Goal: Transaction & Acquisition: Purchase product/service

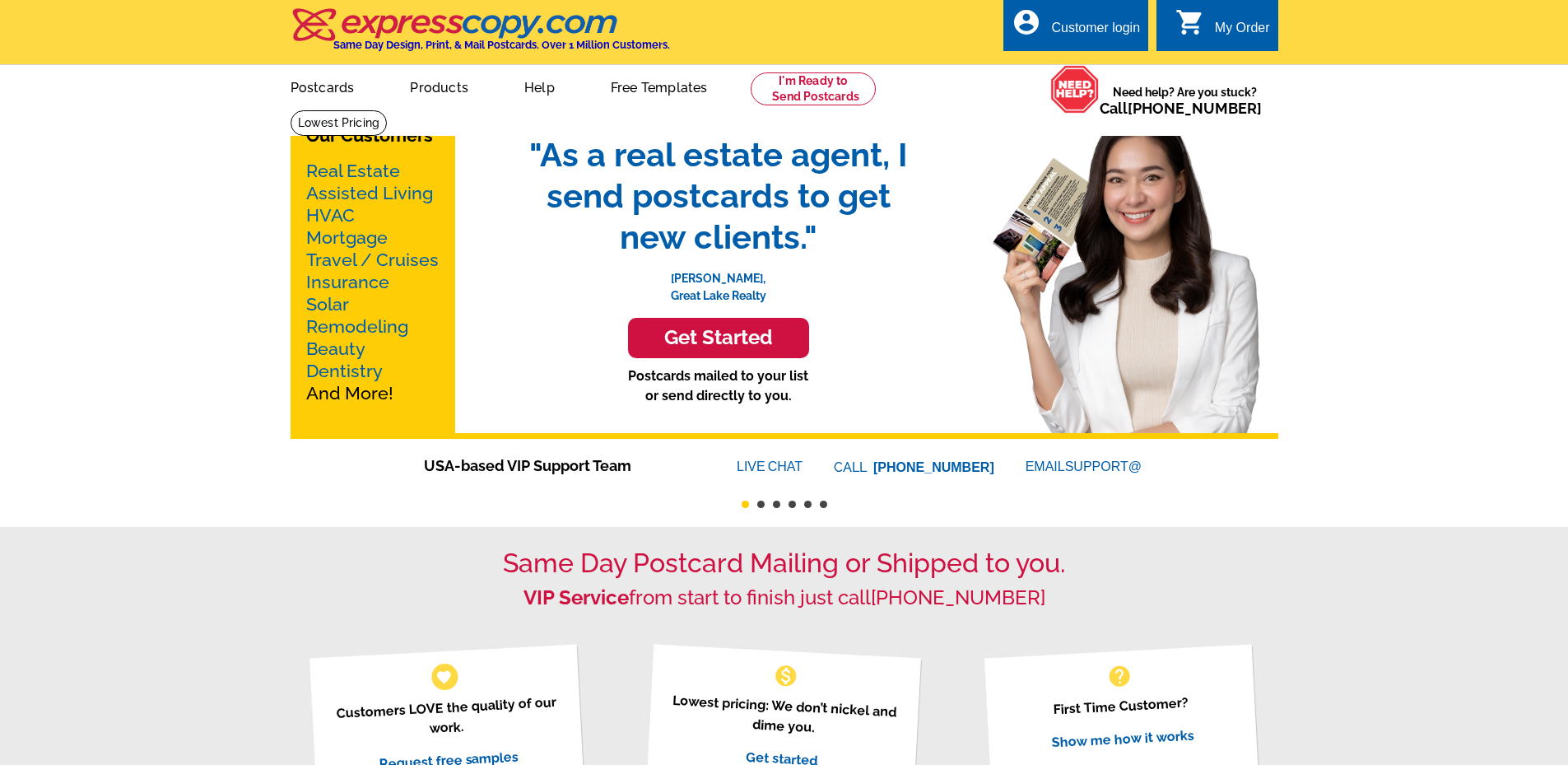
click at [1199, 26] on icon "shopping_cart" at bounding box center [1190, 21] width 29 height 29
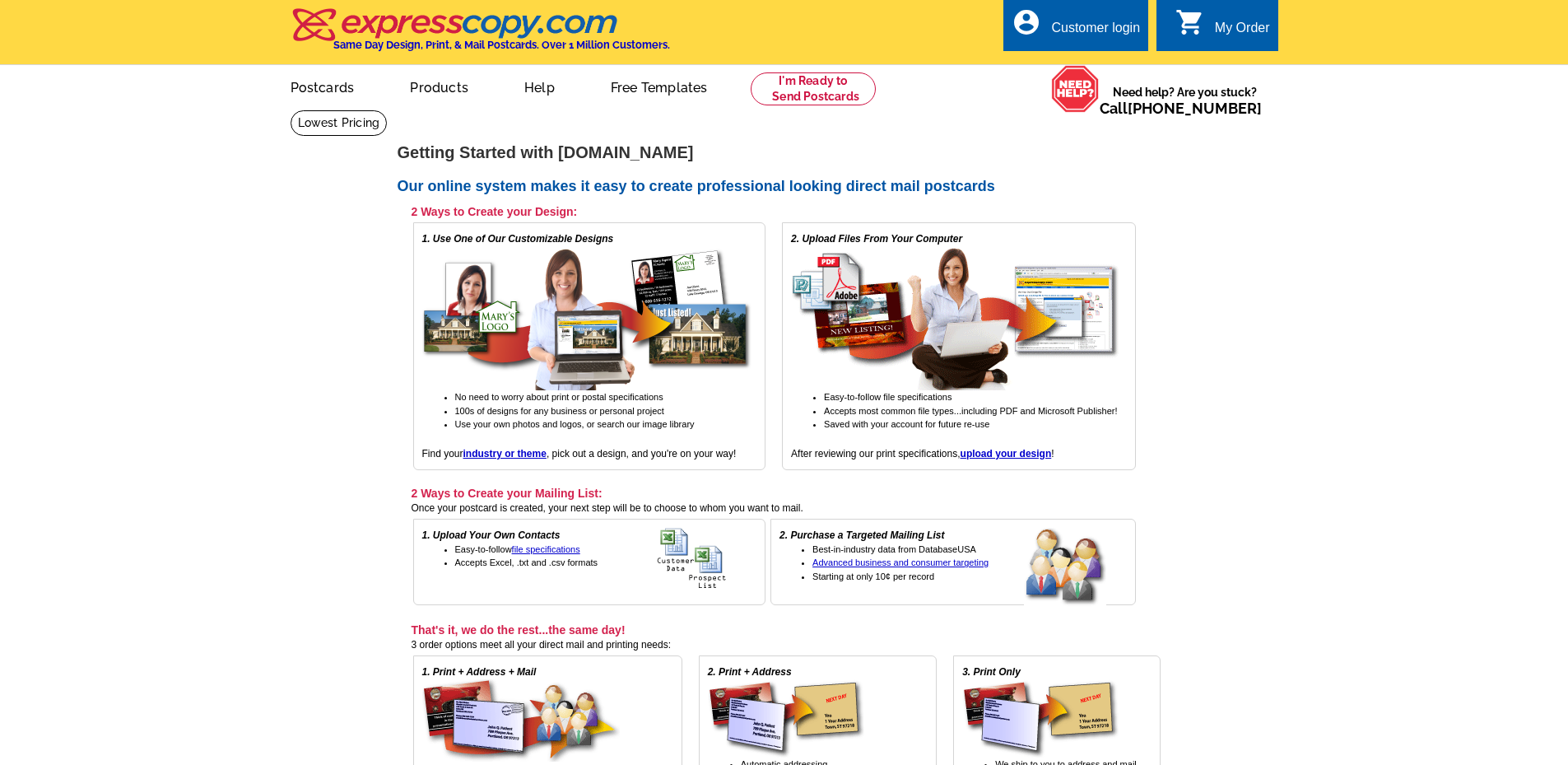
click at [1014, 461] on div "2. Upload Files From Your Computer Easy-to-follow file specifications Accepts m…" at bounding box center [958, 347] width 353 height 248
click at [1013, 454] on strong "upload your design" at bounding box center [1006, 453] width 91 height 12
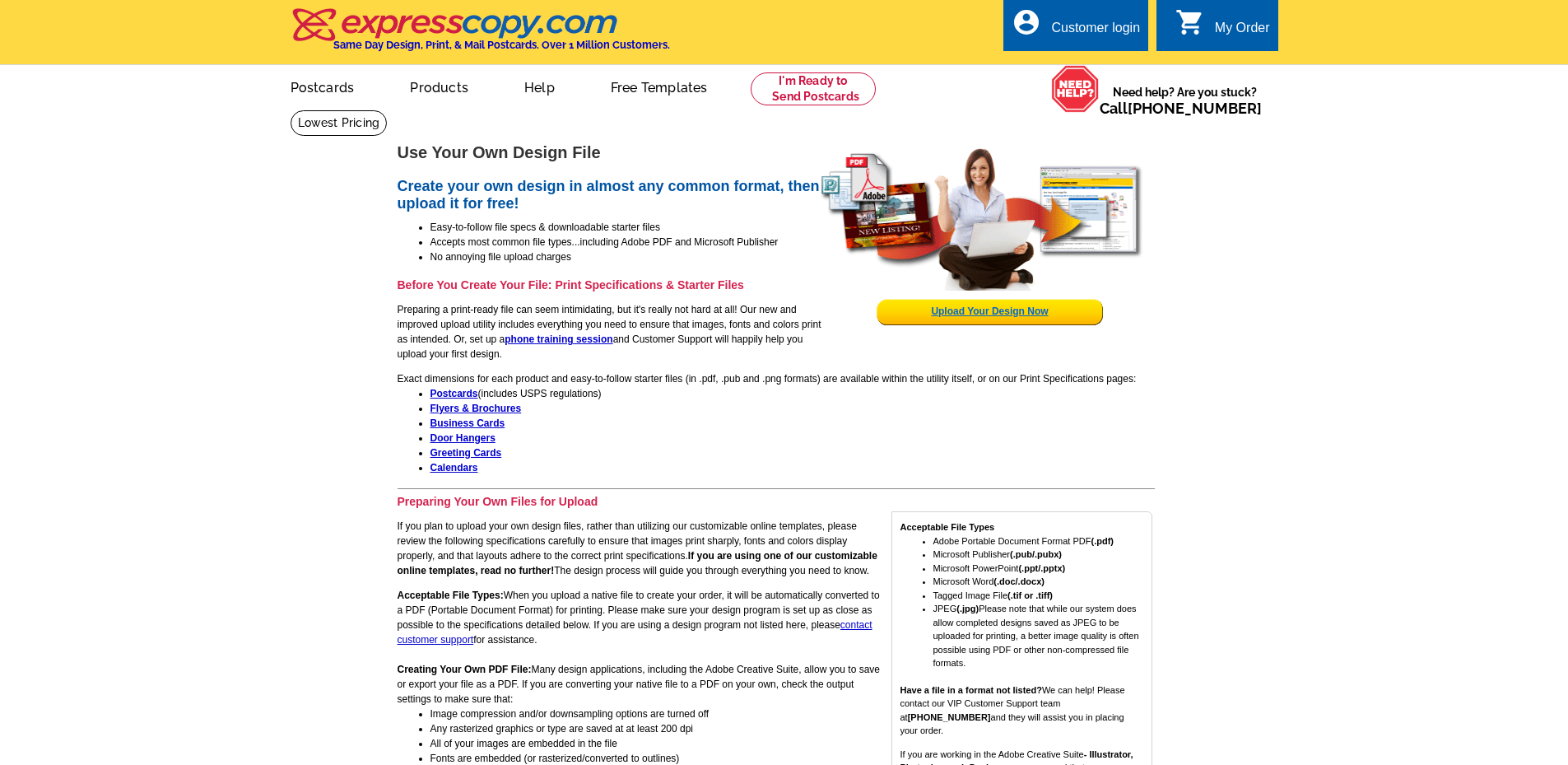
click at [947, 308] on link "Upload Your Design Now" at bounding box center [989, 311] width 117 height 12
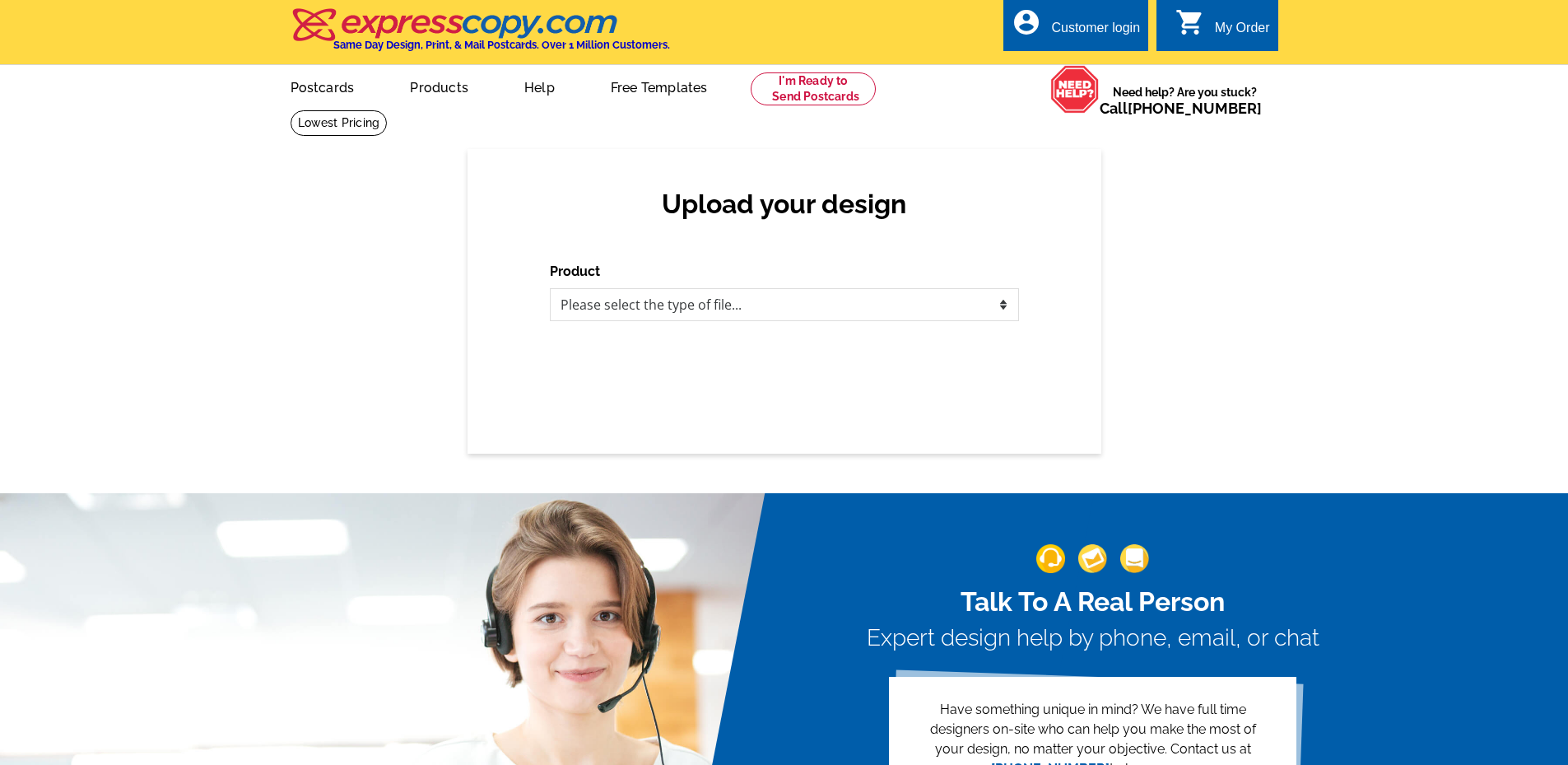
click at [817, 287] on div "Product Please select the type of file... Postcards Business Cards Letters and …" at bounding box center [784, 291] width 469 height 59
click at [813, 293] on select "Please select the type of file... Postcards Business Cards Letters and flyers G…" at bounding box center [784, 304] width 469 height 33
select select "2"
click at [550, 289] on select "Please select the type of file... Postcards Business Cards Letters and flyers G…" at bounding box center [784, 304] width 469 height 33
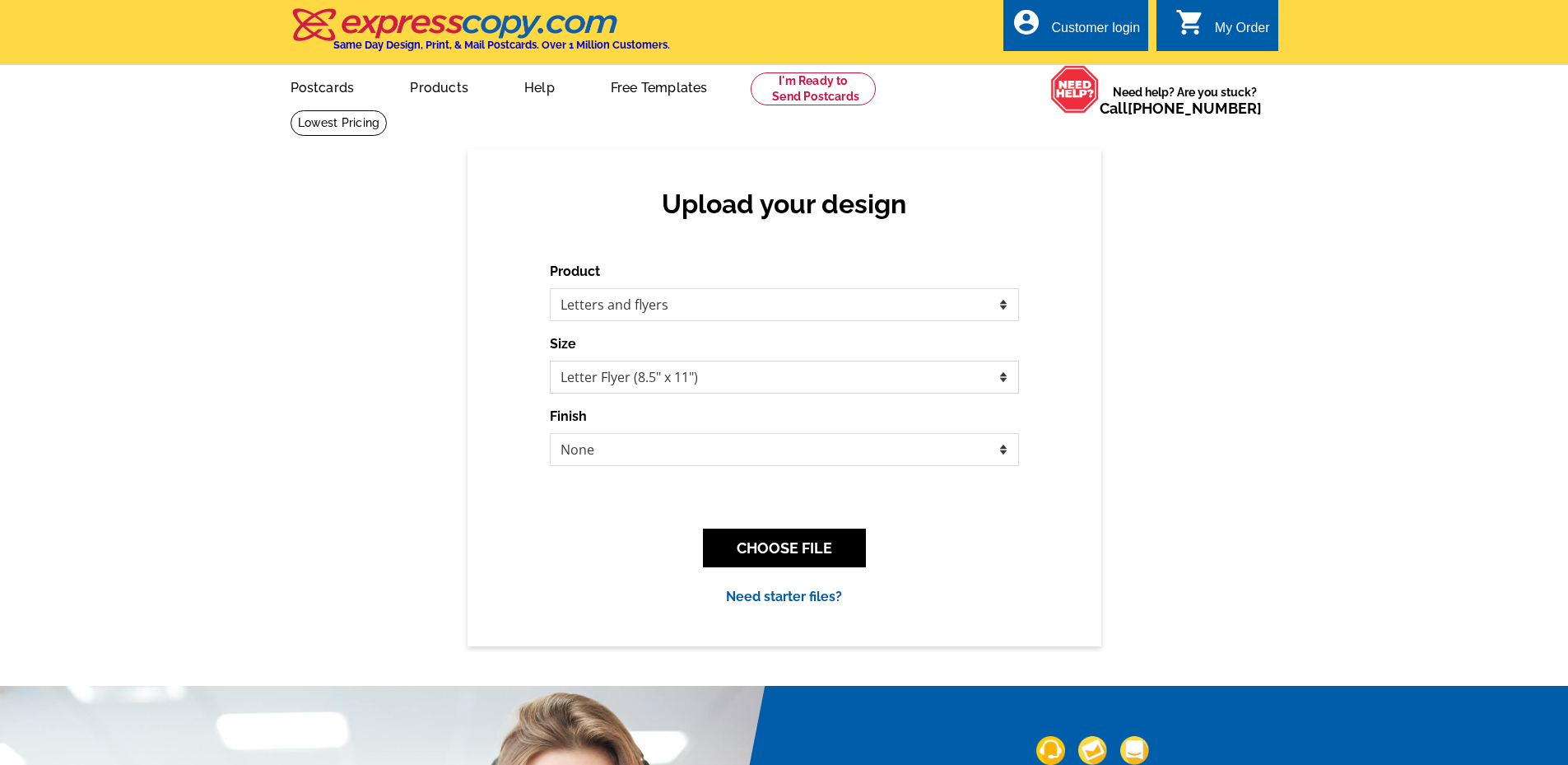
click at [700, 379] on select "Letter Flyer (8.5" x 11") Tabloid Flyer (11" x 17")" at bounding box center [784, 377] width 469 height 33
click at [665, 373] on select "Letter Flyer (8.5" x 11") Tabloid Flyer (11" x 17")" at bounding box center [784, 377] width 469 height 33
click at [550, 362] on select "Letter Flyer (8.5" x 11") Tabloid Flyer (11" x 17")" at bounding box center [784, 377] width 469 height 33
click at [678, 449] on select "None Envelope Mailer Bi-fold Mailer Tri-fold Mailer" at bounding box center [784, 449] width 469 height 33
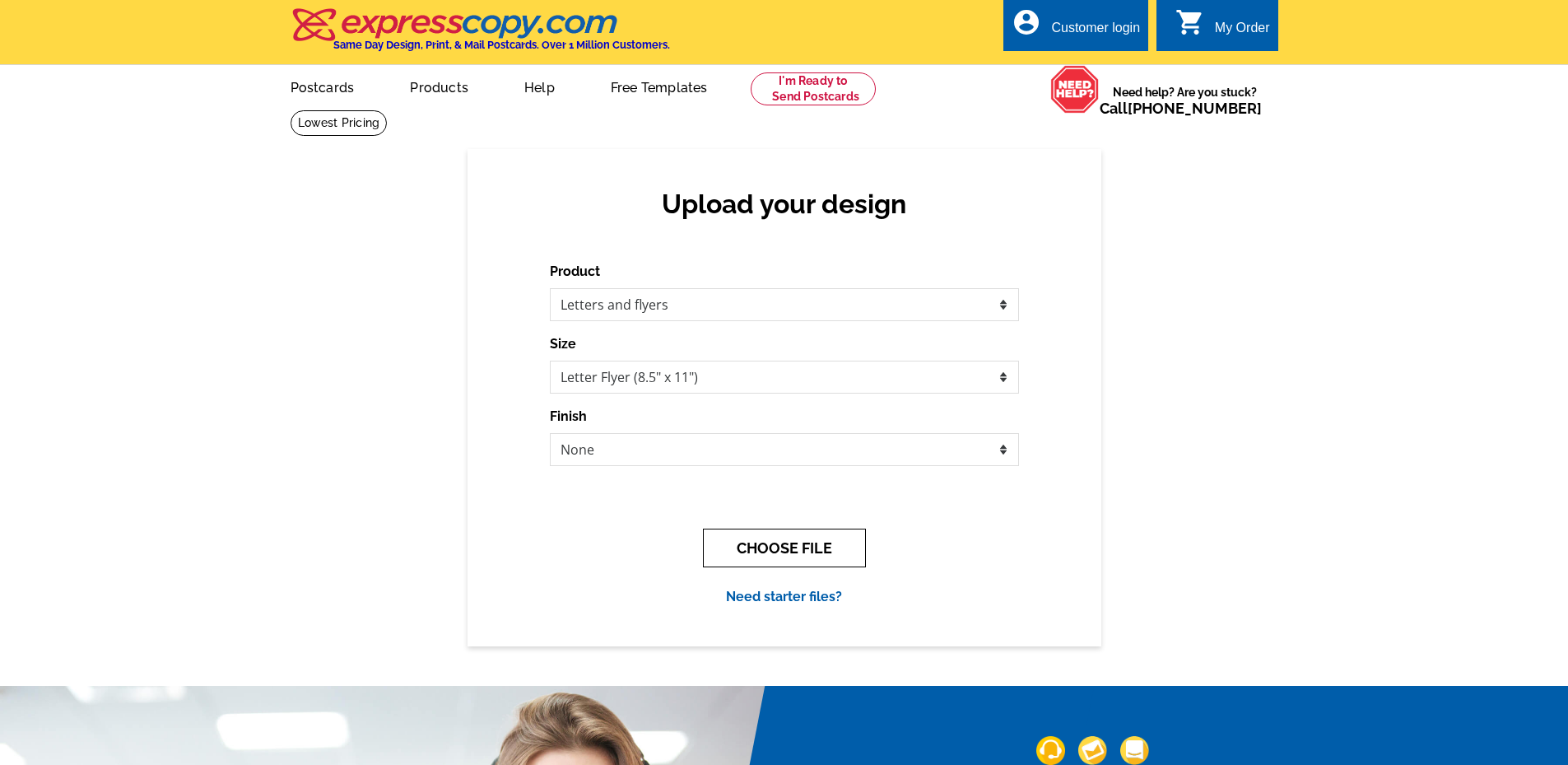
click at [782, 545] on button "CHOOSE FILE" at bounding box center [784, 548] width 163 height 39
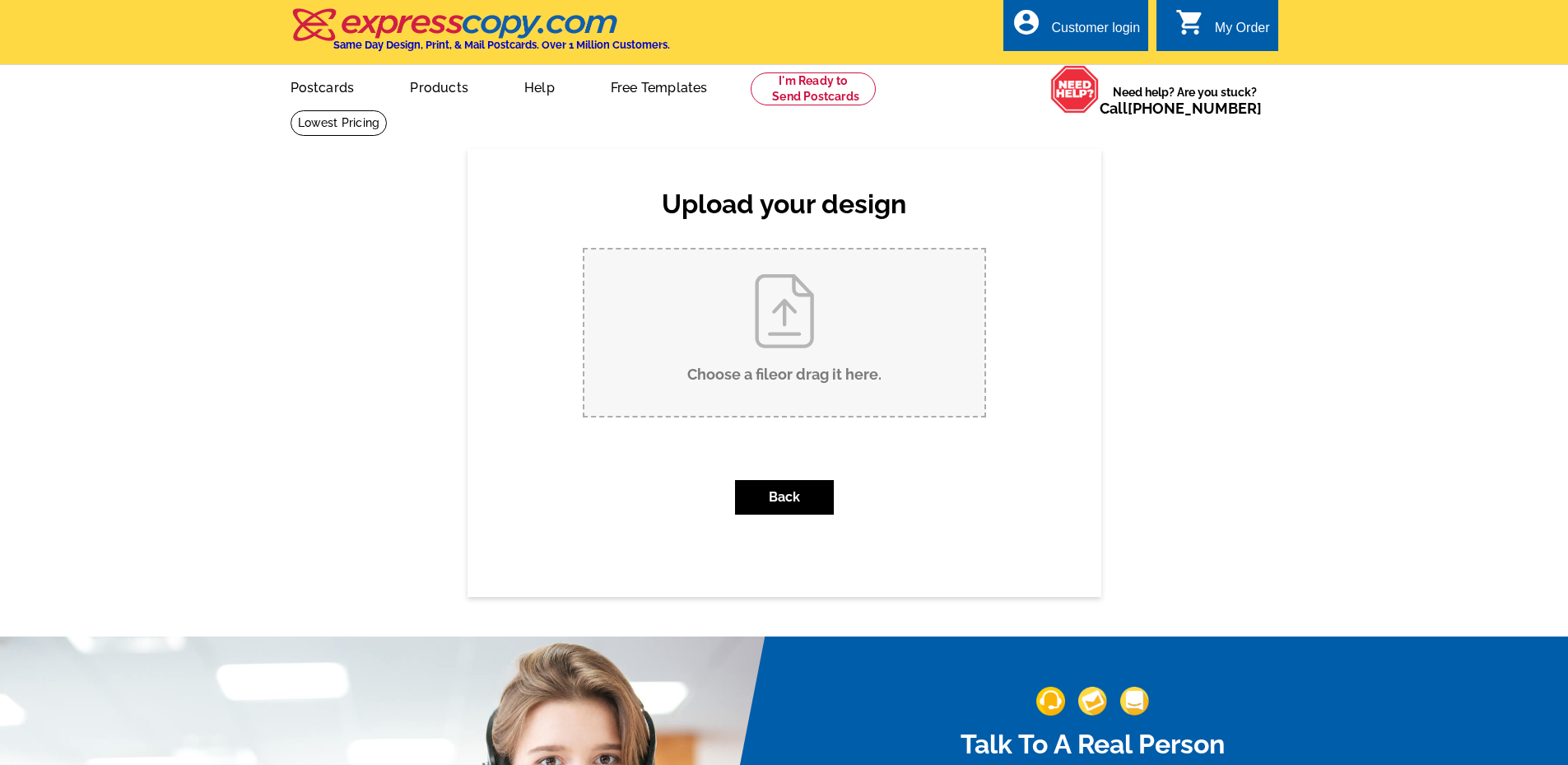
click at [778, 359] on input "Choose a file or drag it here ." at bounding box center [784, 332] width 400 height 167
click at [811, 370] on input "Choose a file or drag it here ." at bounding box center [784, 332] width 400 height 167
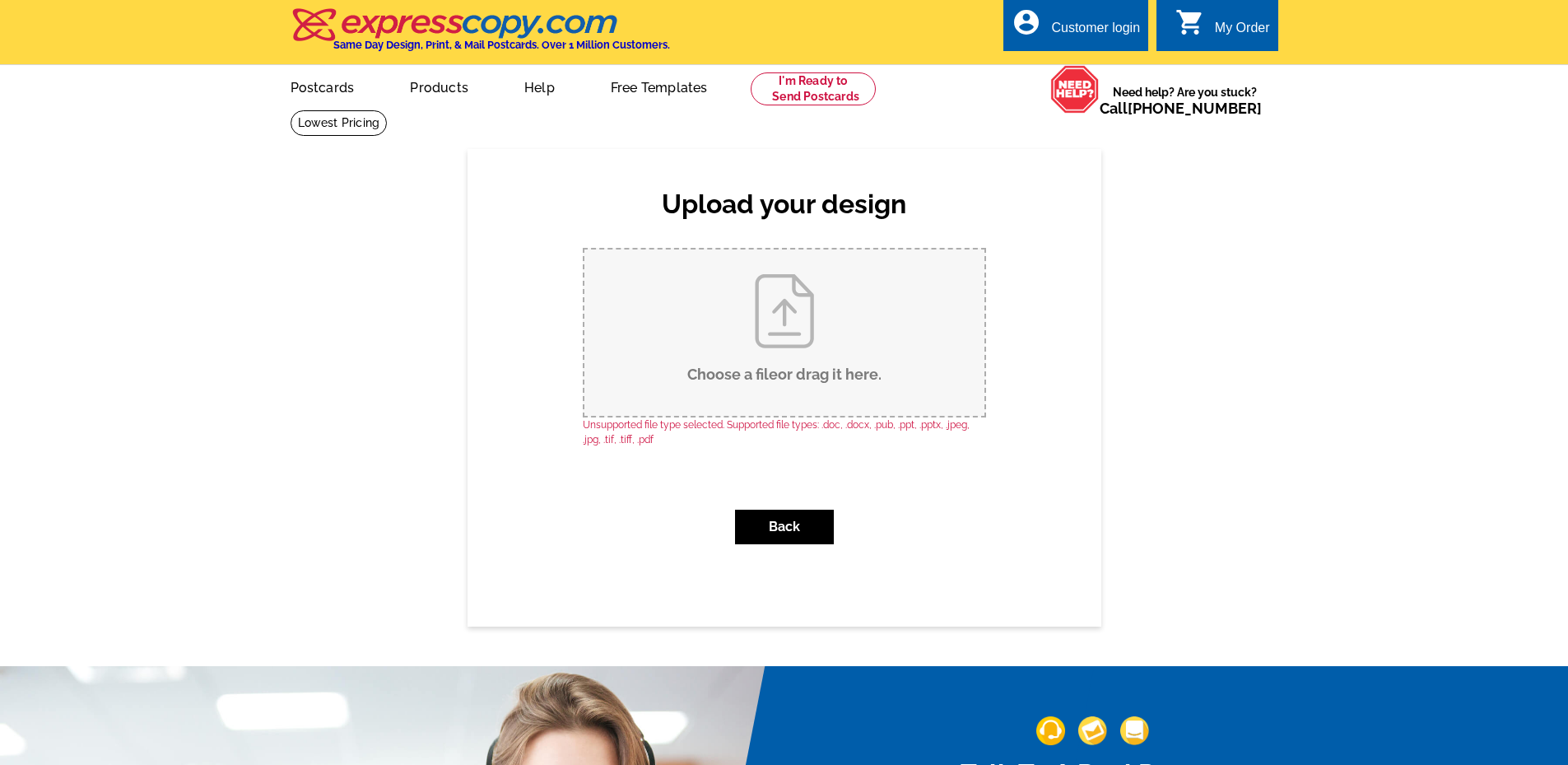
click at [789, 332] on input "Choose a file or drag it here ." at bounding box center [784, 332] width 400 height 167
type input "C:\fakepath\Rebranding Flyer 3.jpg"
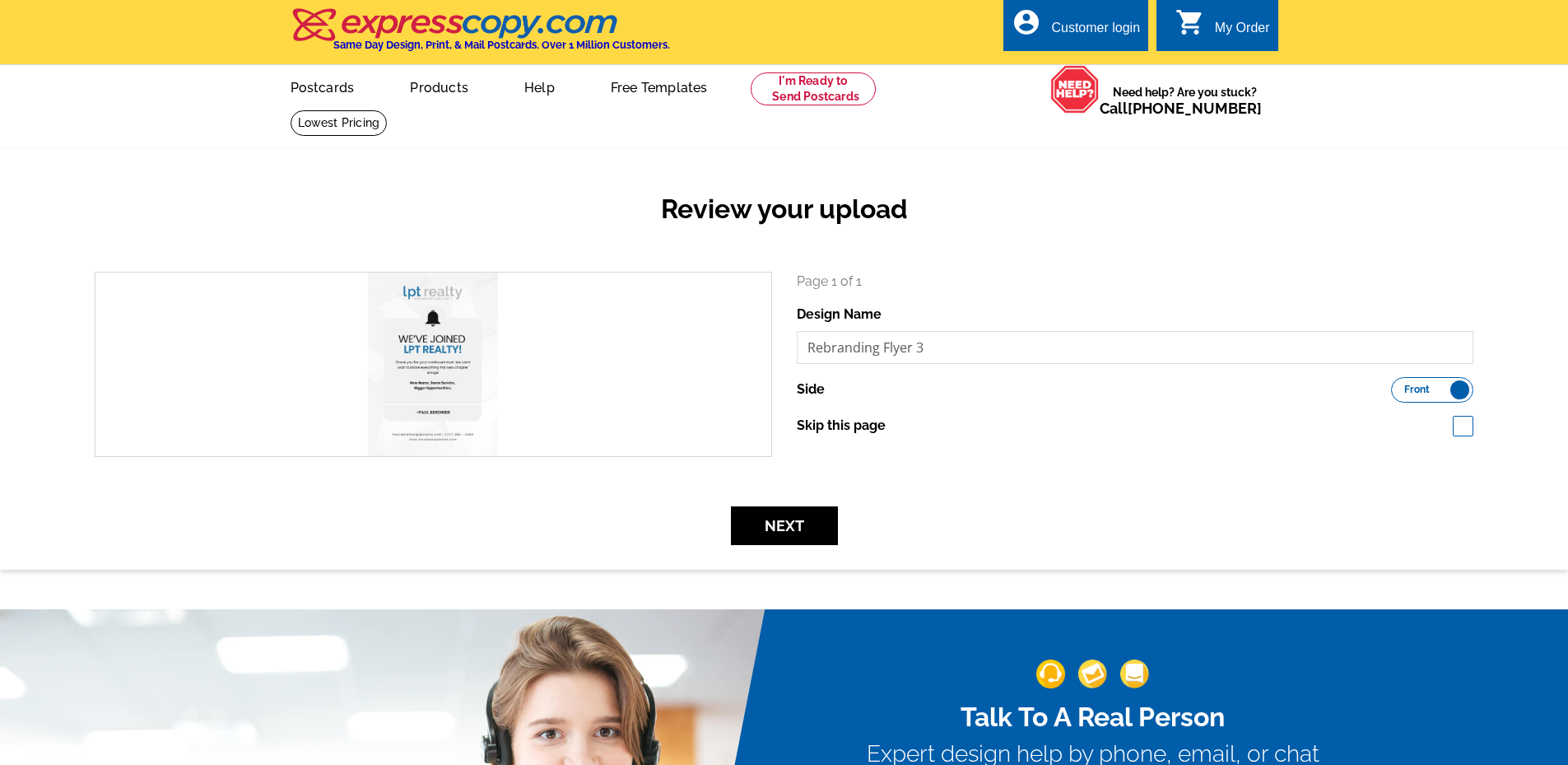
click at [1416, 381] on label "Front Back" at bounding box center [1432, 389] width 82 height 26
click at [1400, 386] on input "Front Back" at bounding box center [1400, 386] width 0 height 0
click at [1433, 391] on label "Front Back" at bounding box center [1432, 389] width 82 height 26
click at [1400, 386] on input "Front Back" at bounding box center [1400, 386] width 0 height 0
click at [792, 532] on button "Next" at bounding box center [784, 526] width 107 height 39
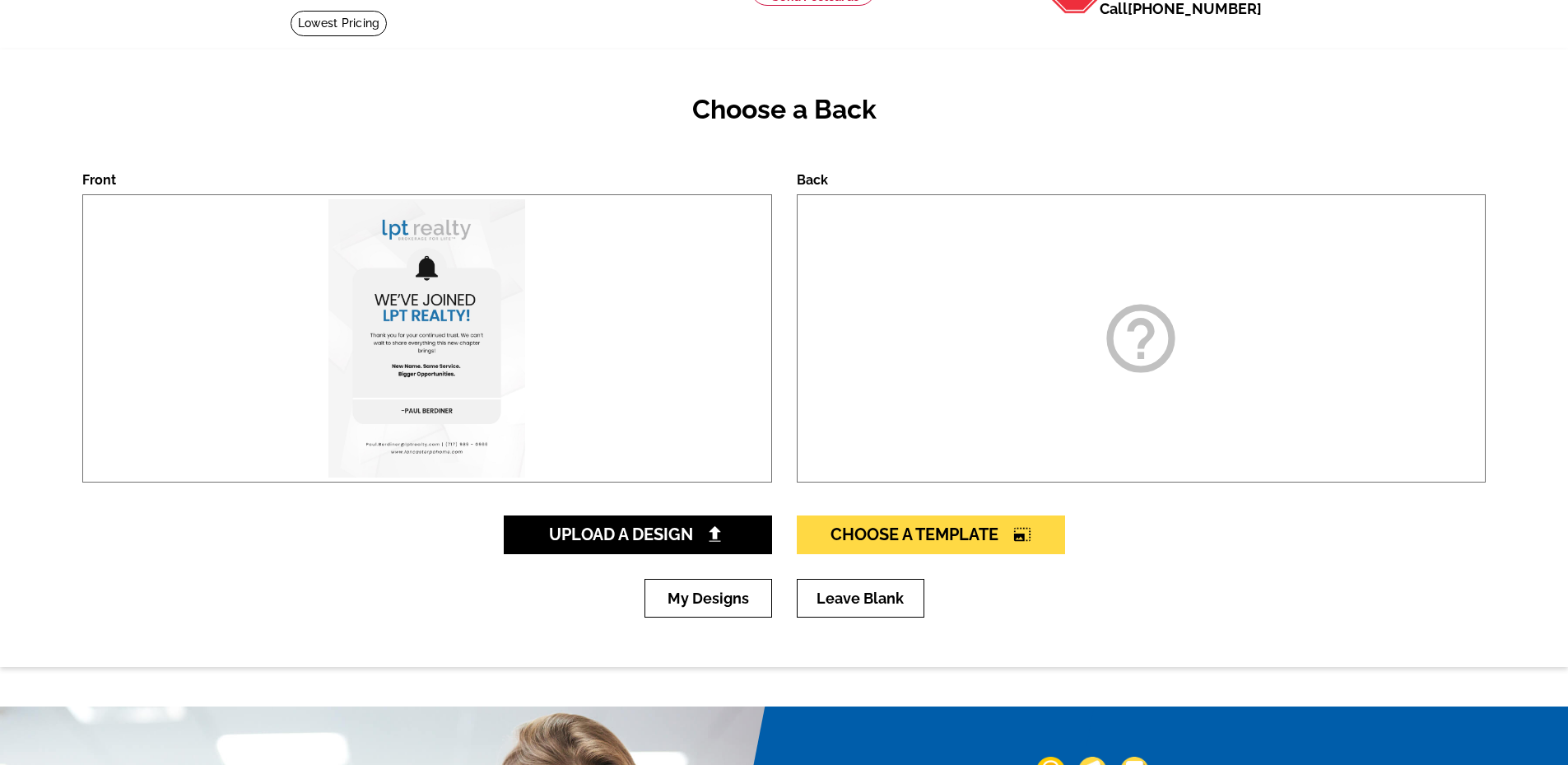
scroll to position [165, 0]
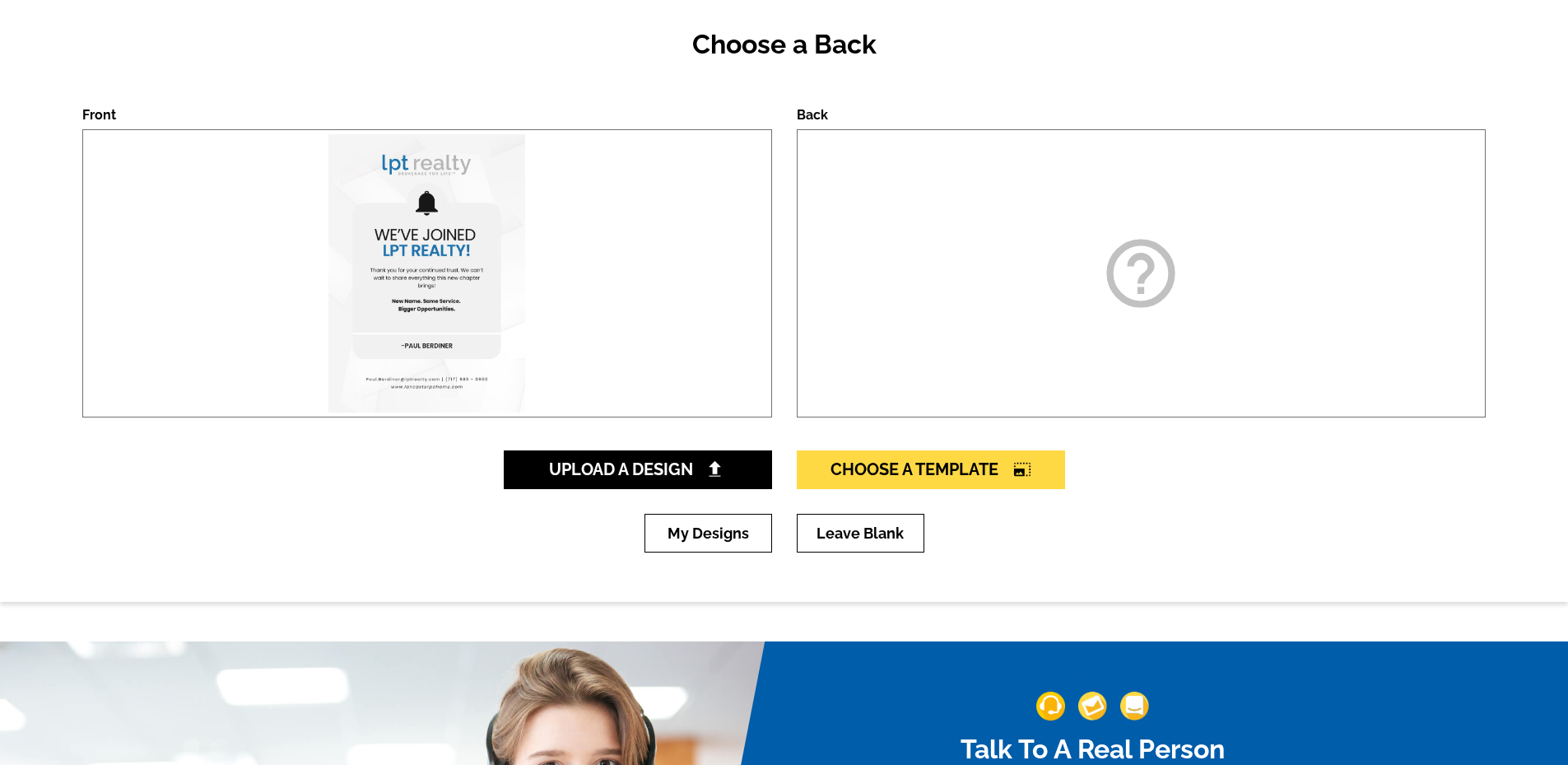
click at [1064, 271] on div "help_outline" at bounding box center [1142, 273] width 690 height 288
click at [865, 543] on link "Leave Blank" at bounding box center [861, 534] width 128 height 39
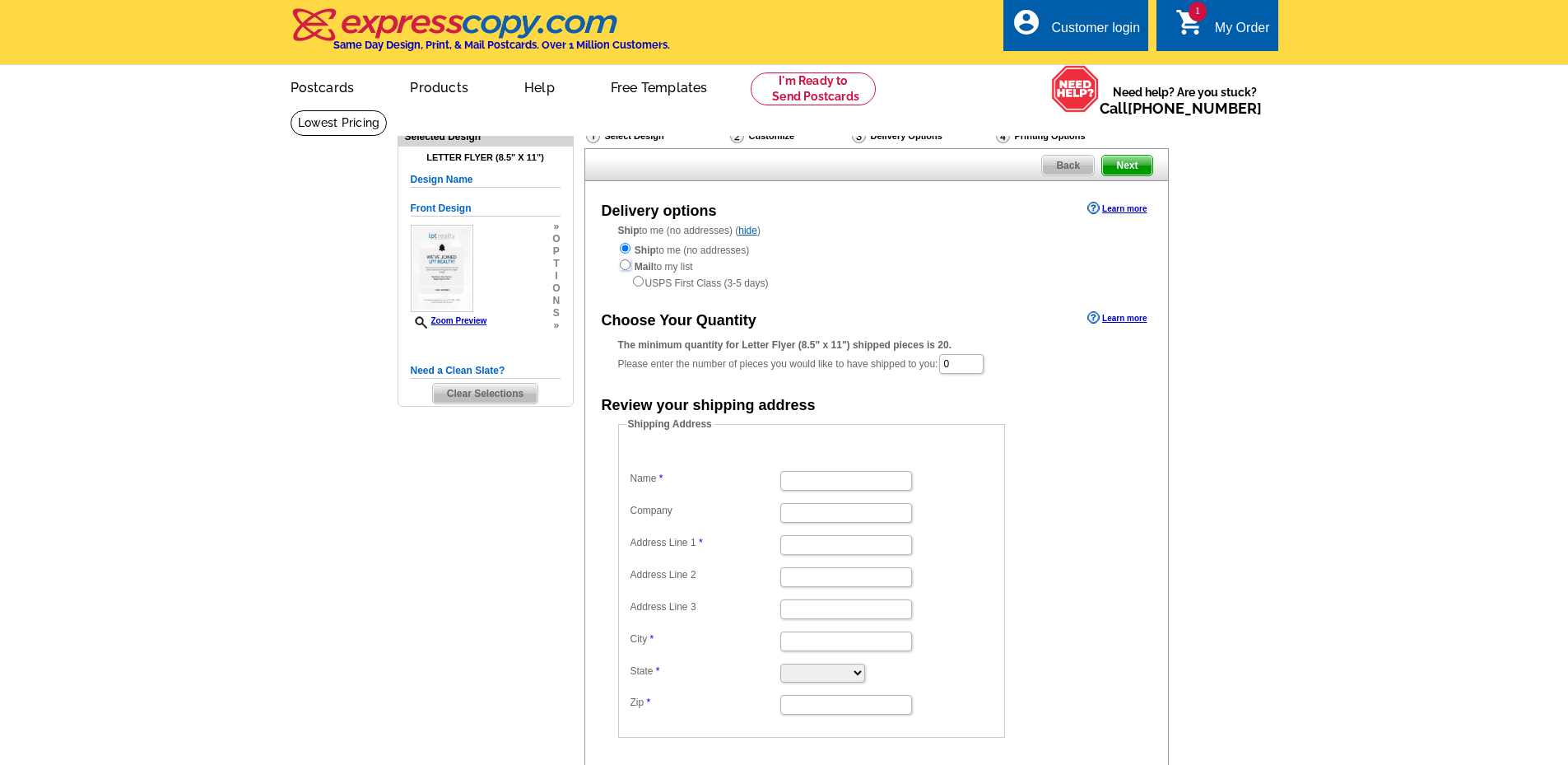
click at [627, 269] on input "radio" at bounding box center [625, 265] width 11 height 11
radio input "true"
